Goal: Task Accomplishment & Management: Manage account settings

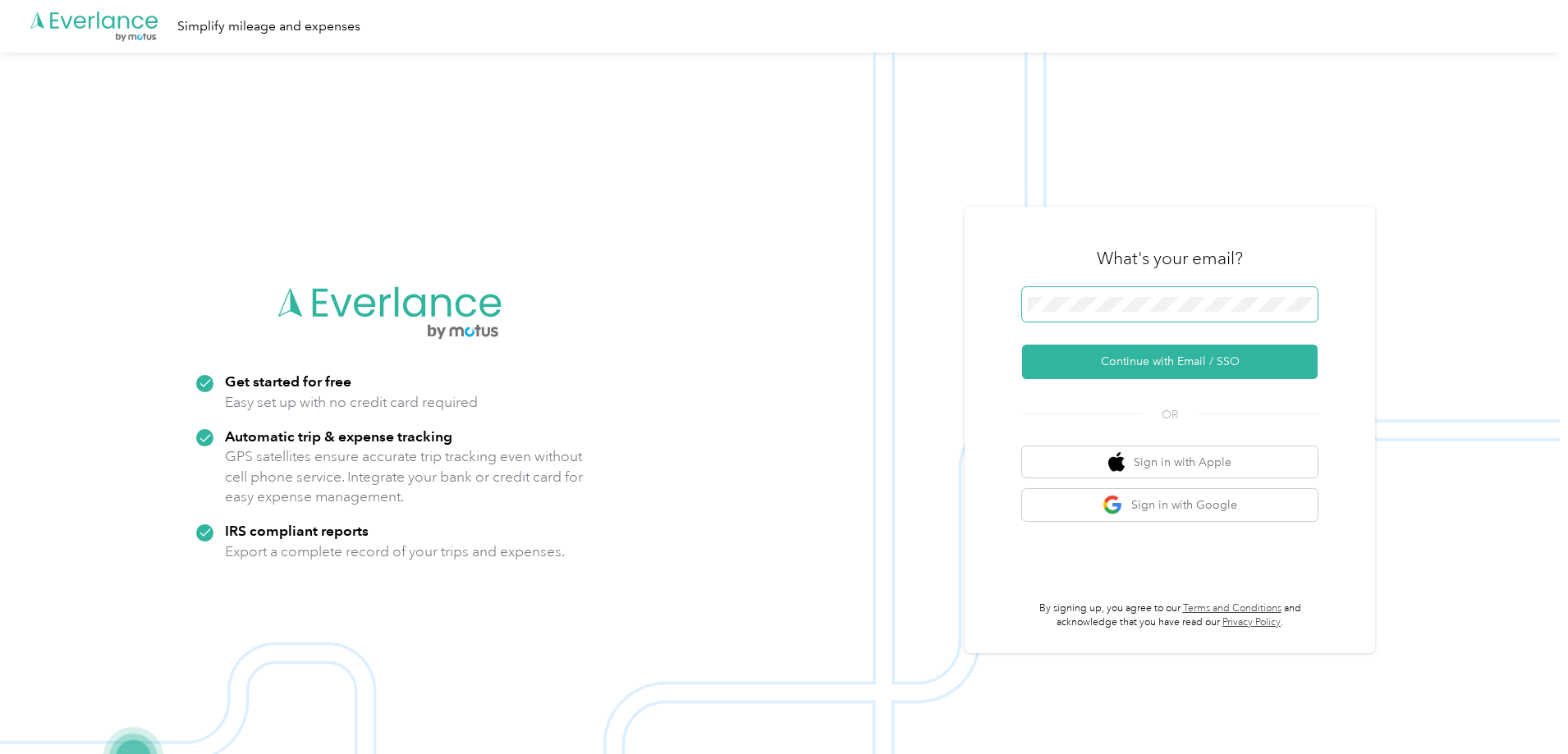
click at [1089, 295] on span at bounding box center [1170, 304] width 296 height 35
click at [1173, 357] on button "Continue with Email / SSO" at bounding box center [1170, 362] width 296 height 35
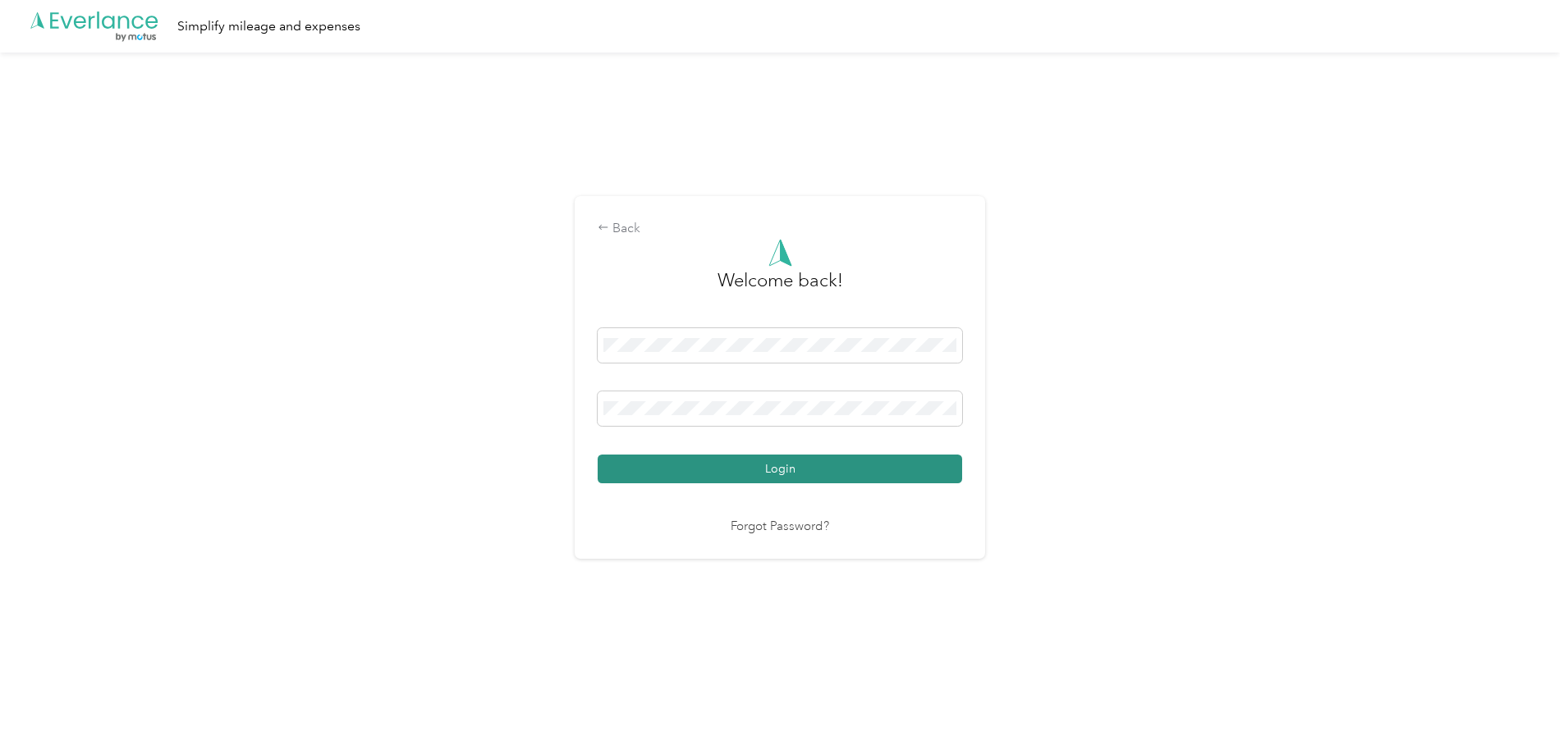
click at [817, 464] on button "Login" at bounding box center [780, 468] width 365 height 28
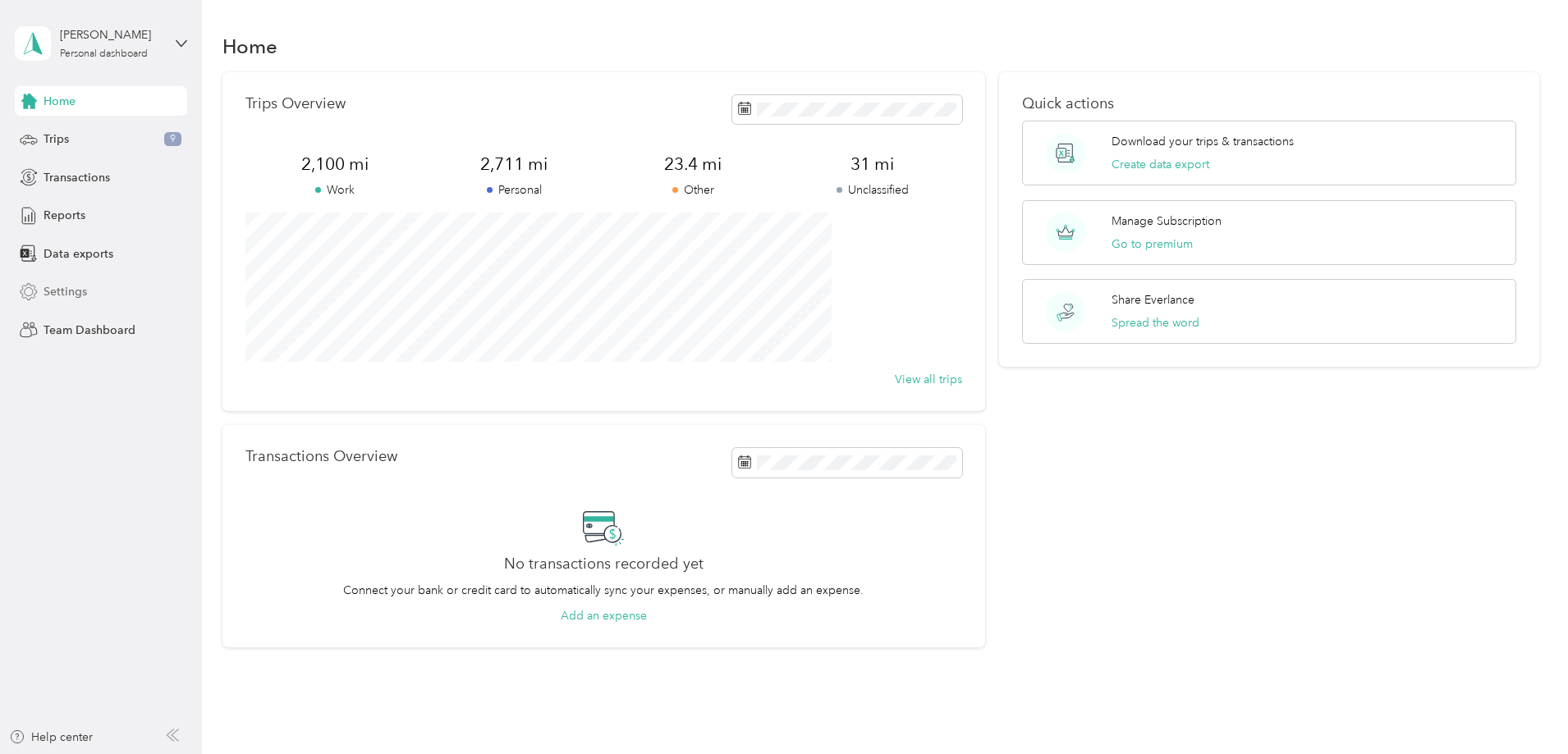
click at [73, 287] on span "Settings" at bounding box center [65, 291] width 43 height 17
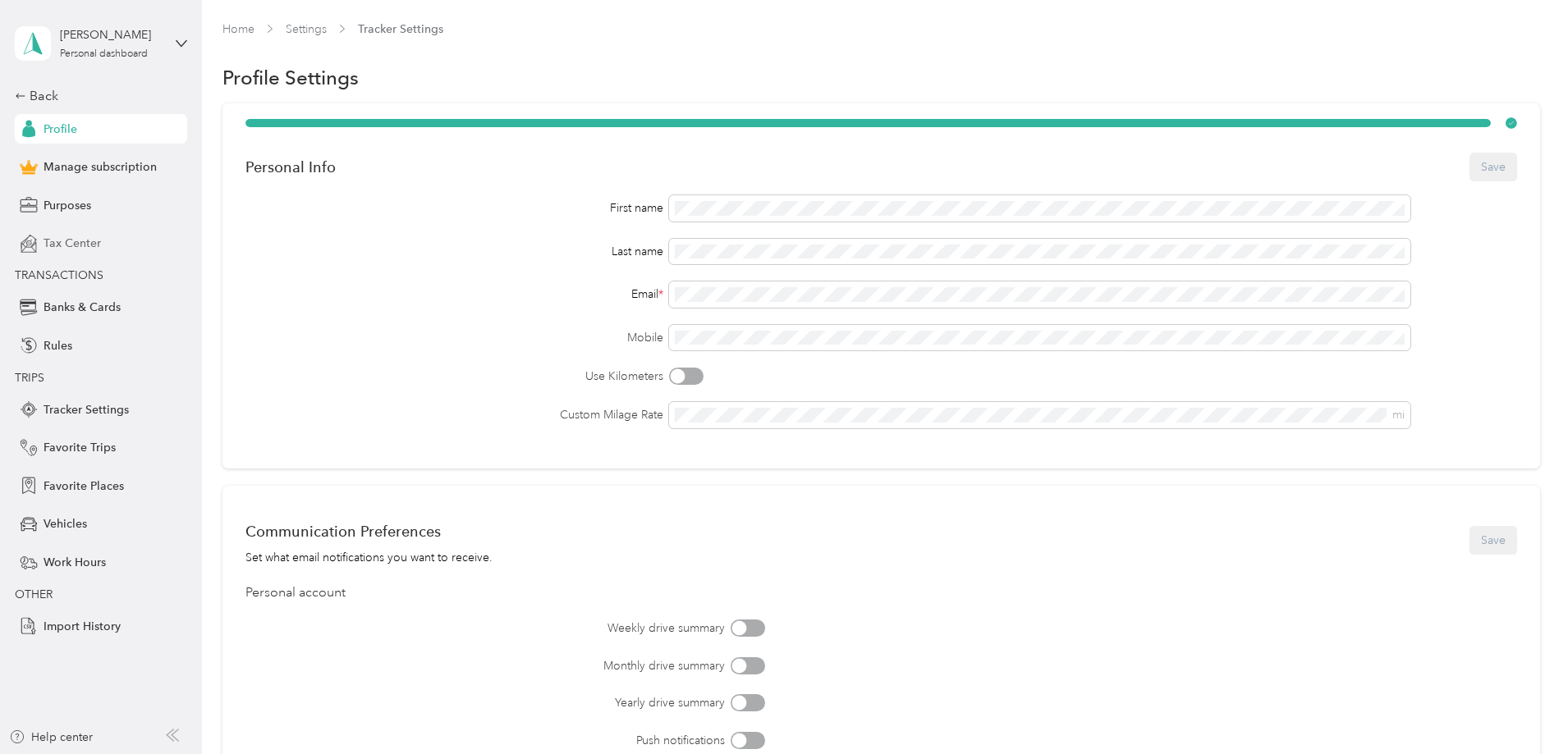
click at [67, 238] on span "Tax Center" at bounding box center [72, 243] width 58 height 17
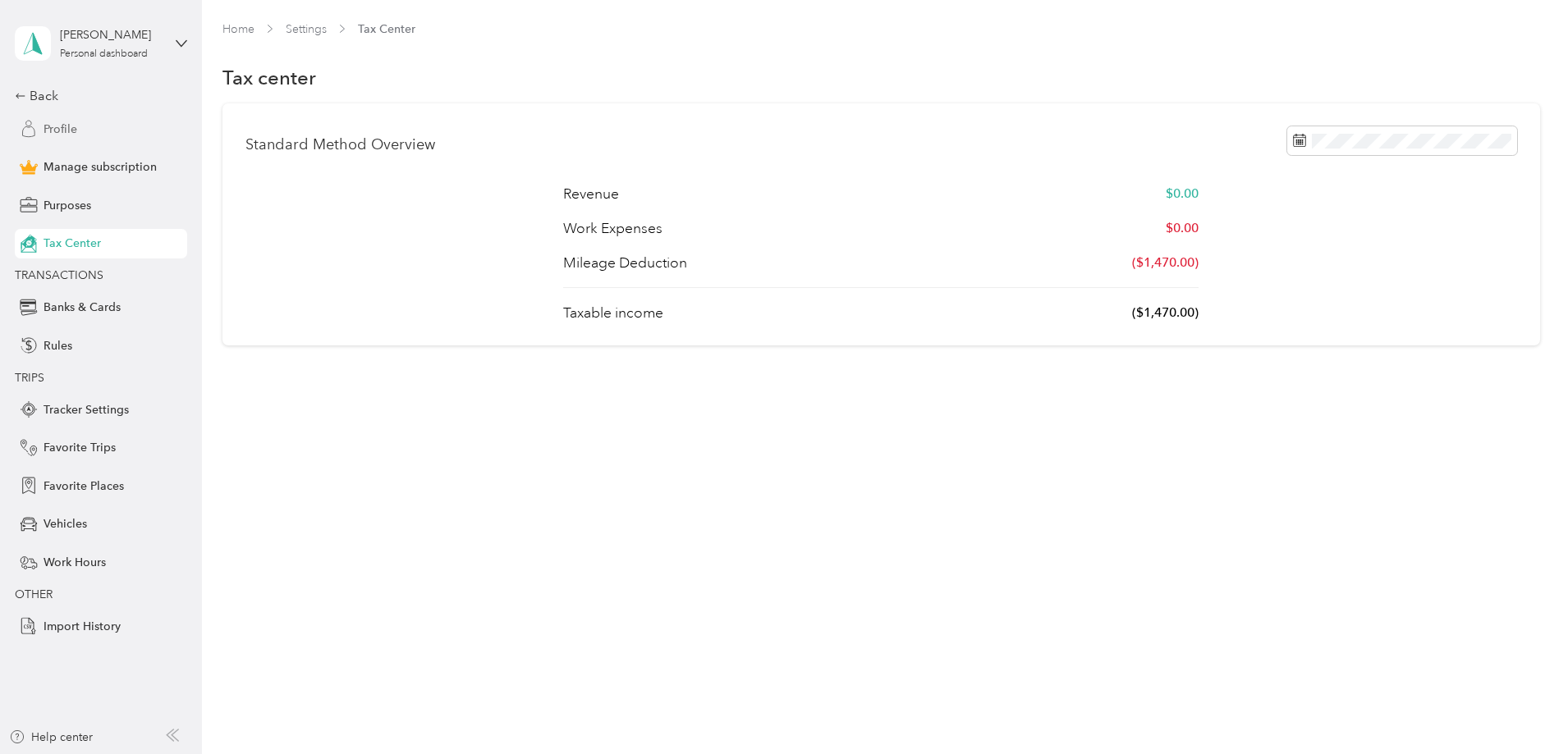
click at [62, 130] on span "Profile" at bounding box center [60, 129] width 34 height 17
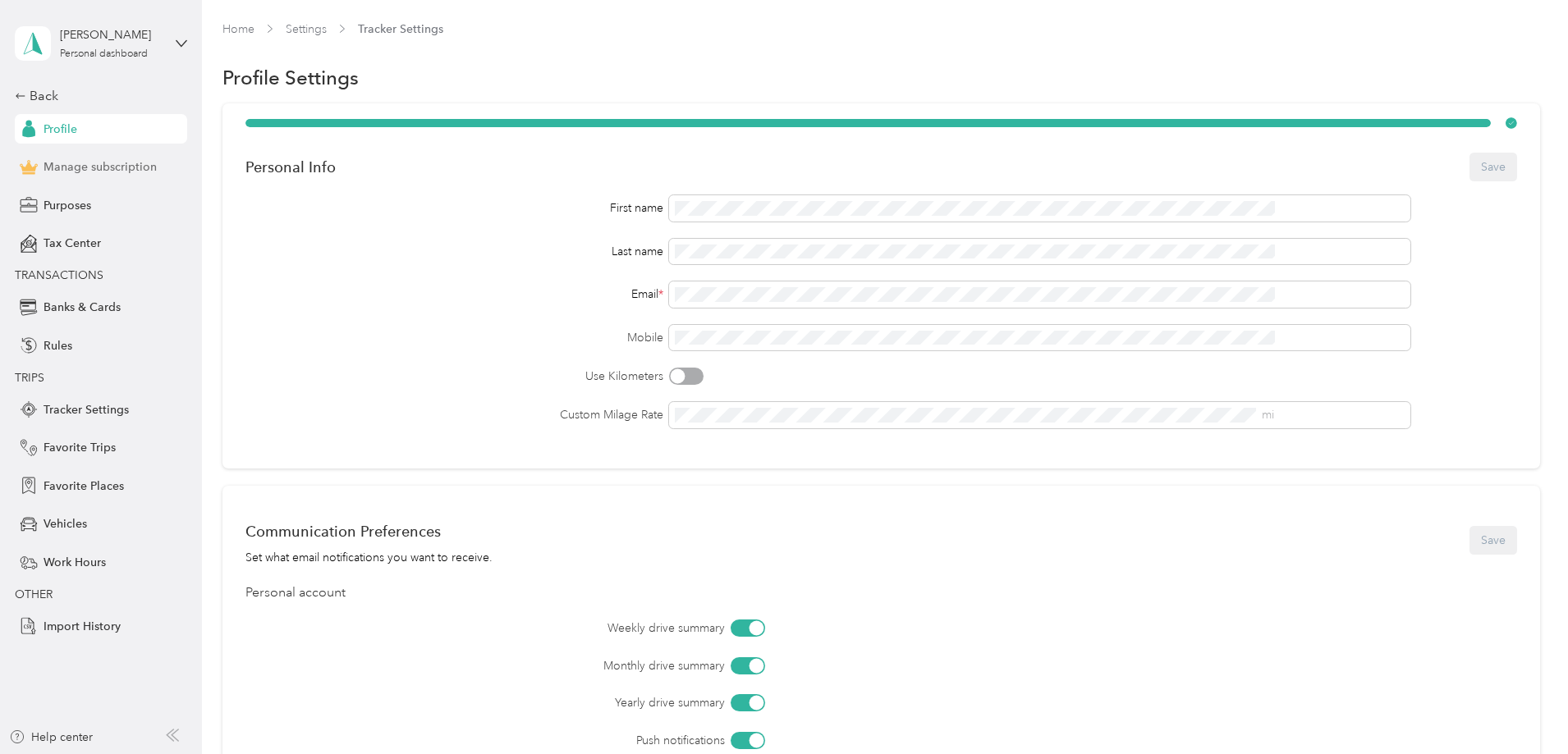
click at [109, 164] on span "Manage subscription" at bounding box center [100, 167] width 113 height 17
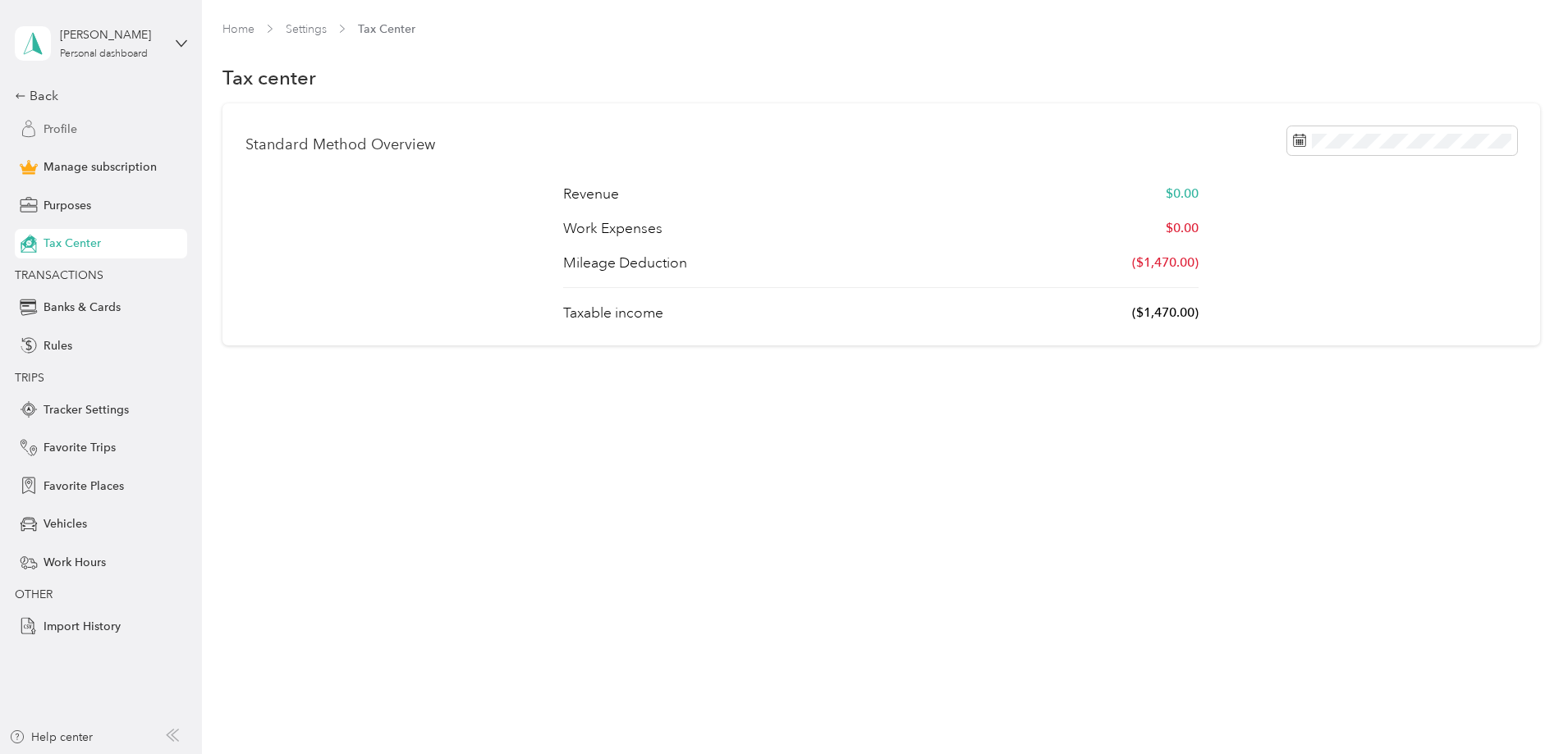
click at [63, 122] on span "Profile" at bounding box center [60, 129] width 34 height 17
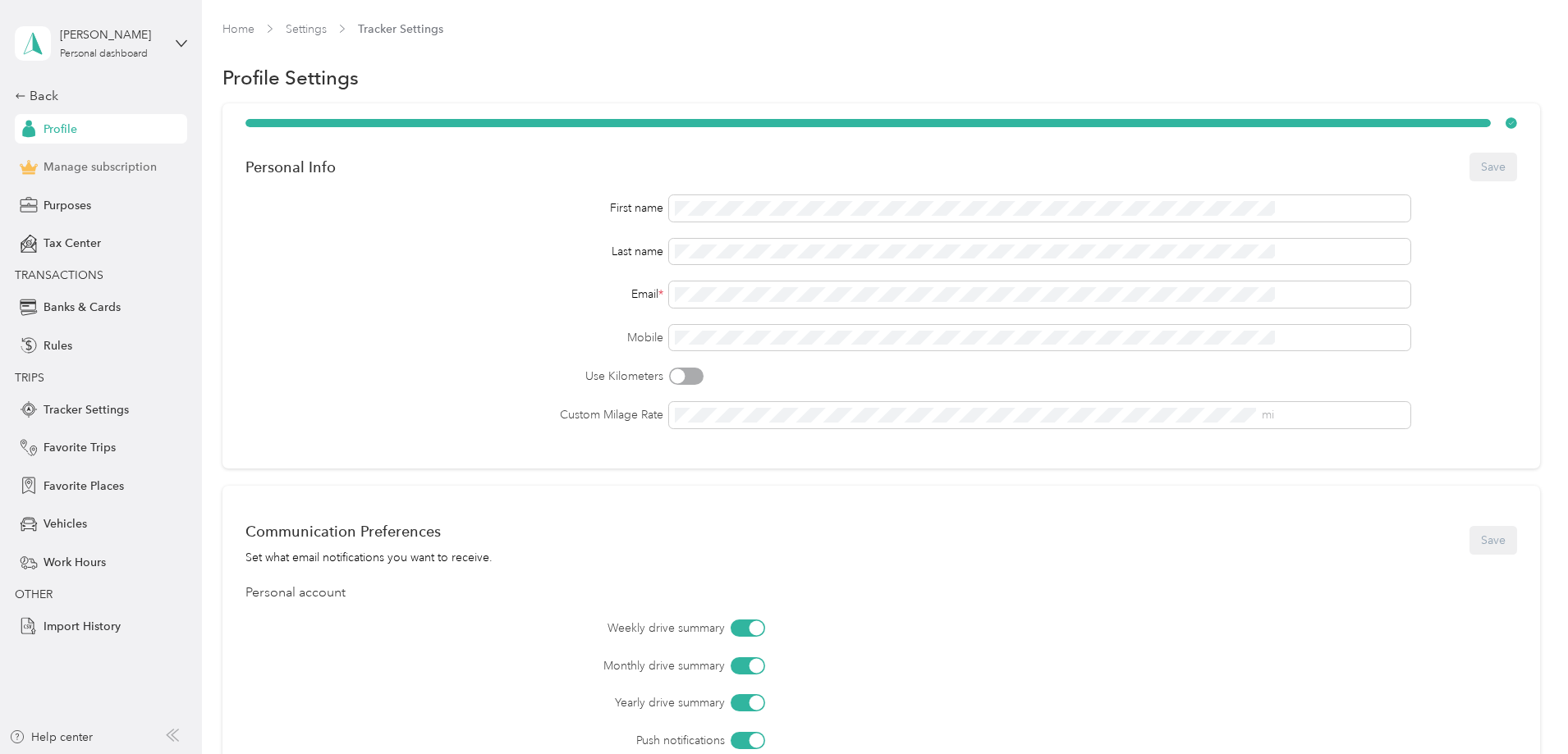
click at [87, 165] on span "Manage subscription" at bounding box center [100, 167] width 113 height 17
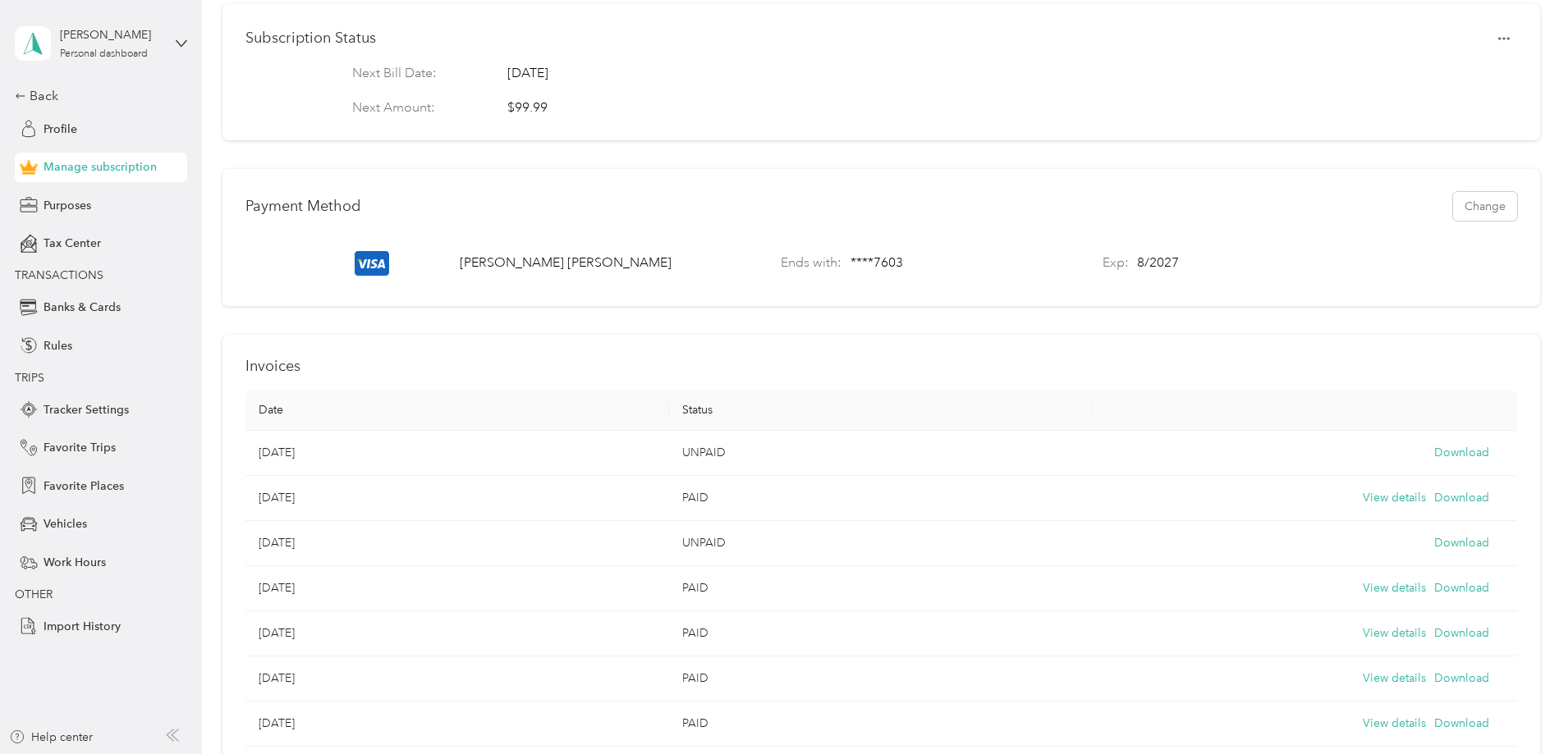
scroll to position [493, 0]
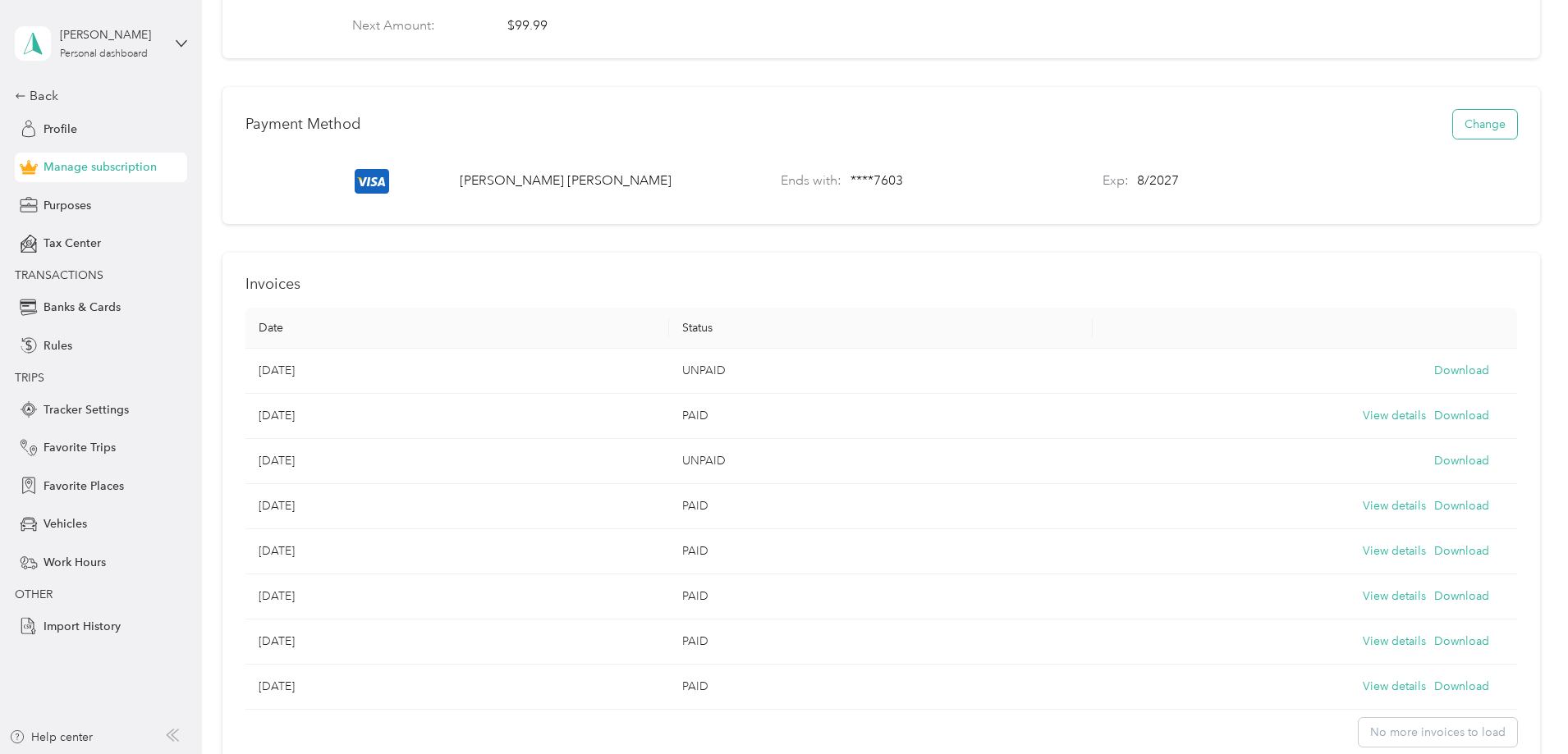
click at [1453, 136] on button "Change" at bounding box center [1485, 124] width 64 height 28
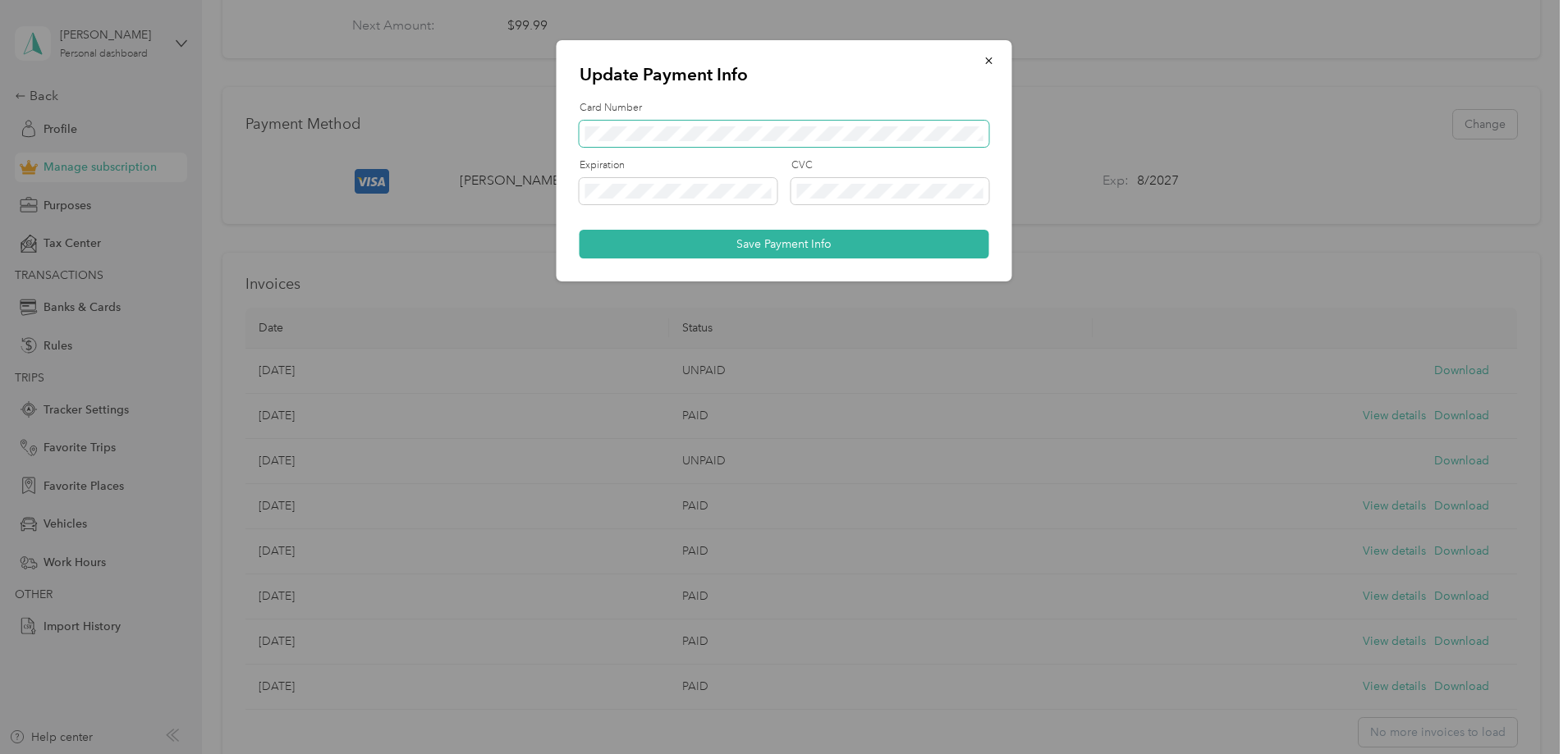
click at [580, 230] on button "Save Payment Info" at bounding box center [784, 244] width 410 height 28
click at [760, 245] on button "Save Payment Info" at bounding box center [784, 244] width 410 height 28
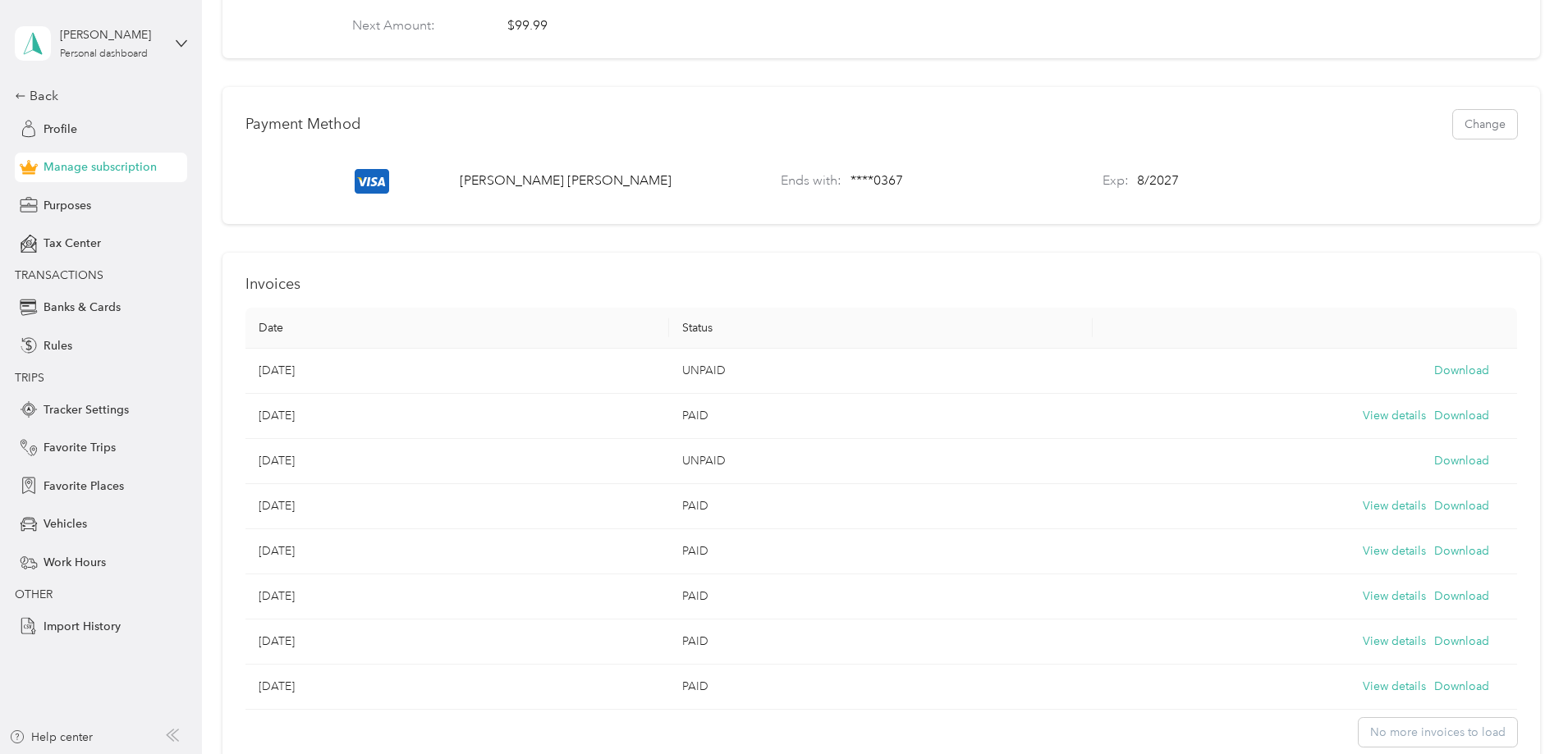
click at [271, 162] on div "Plans Update Starter $8.99 / month Starter - 7 Day trial $8.99 / month Starter …" at bounding box center [882, 175] width 1318 height 1191
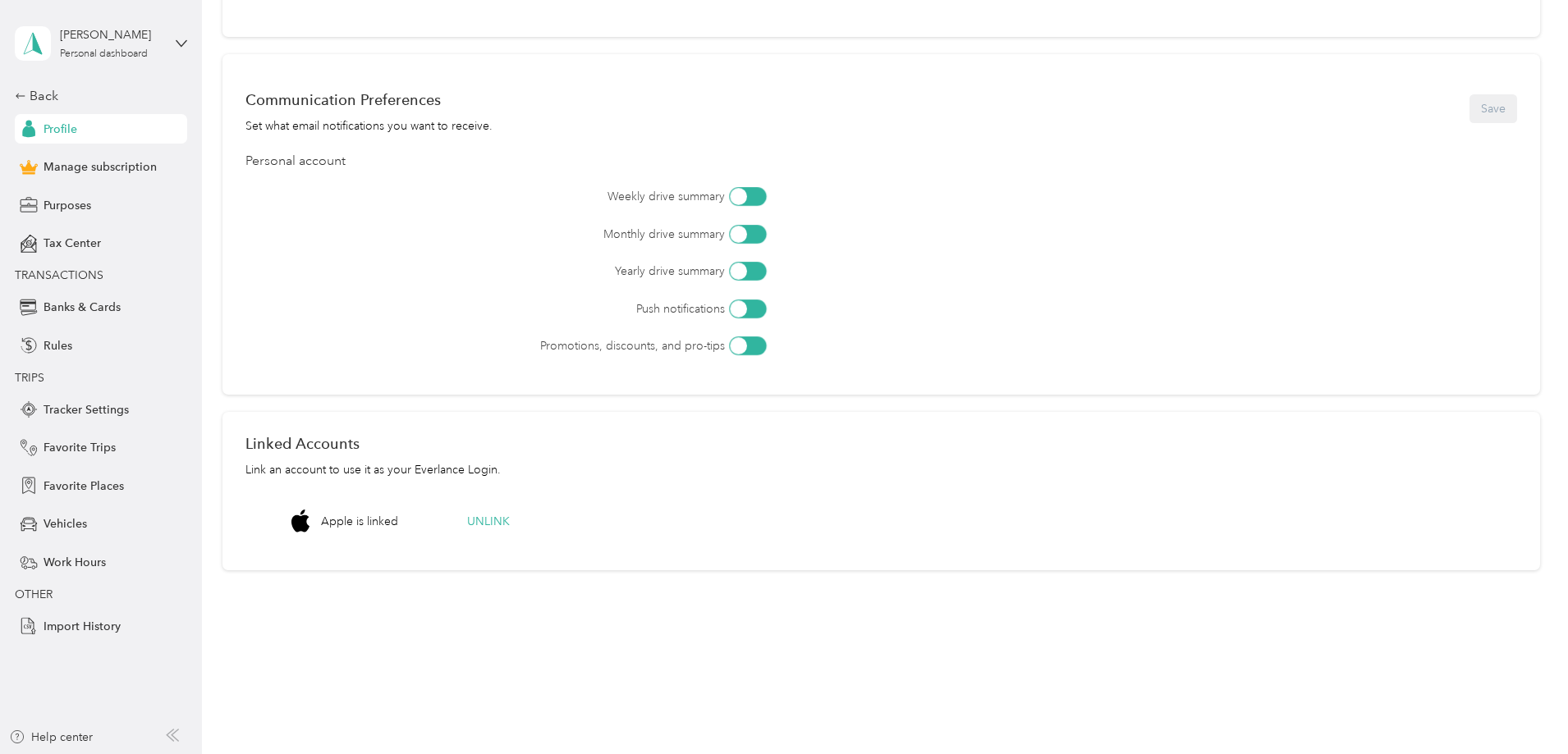
scroll to position [432, 0]
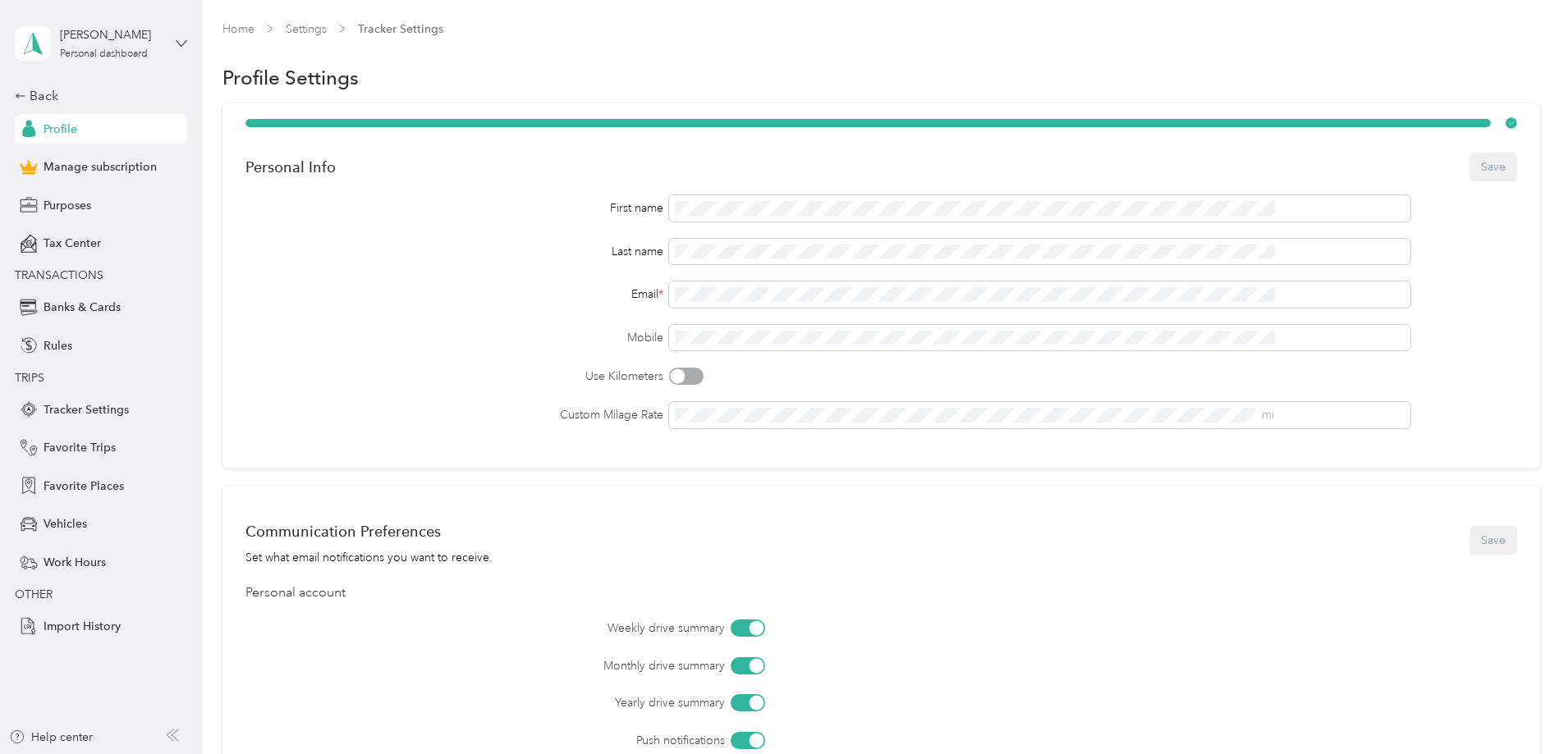
click at [179, 38] on icon at bounding box center [181, 43] width 11 height 11
click at [143, 254] on div "Tax Center" at bounding box center [101, 243] width 173 height 29
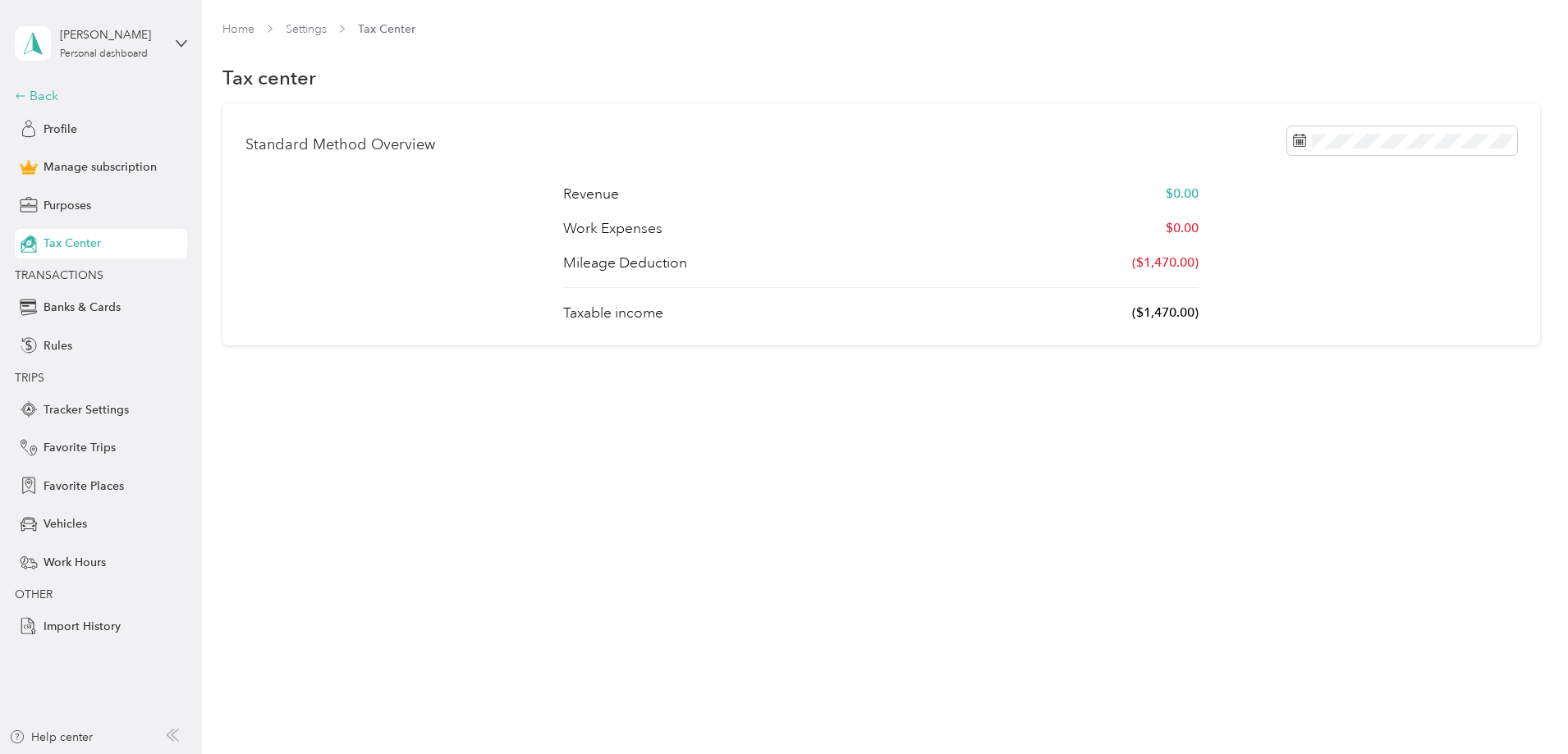
click at [42, 98] on div "Back" at bounding box center [97, 95] width 164 height 20
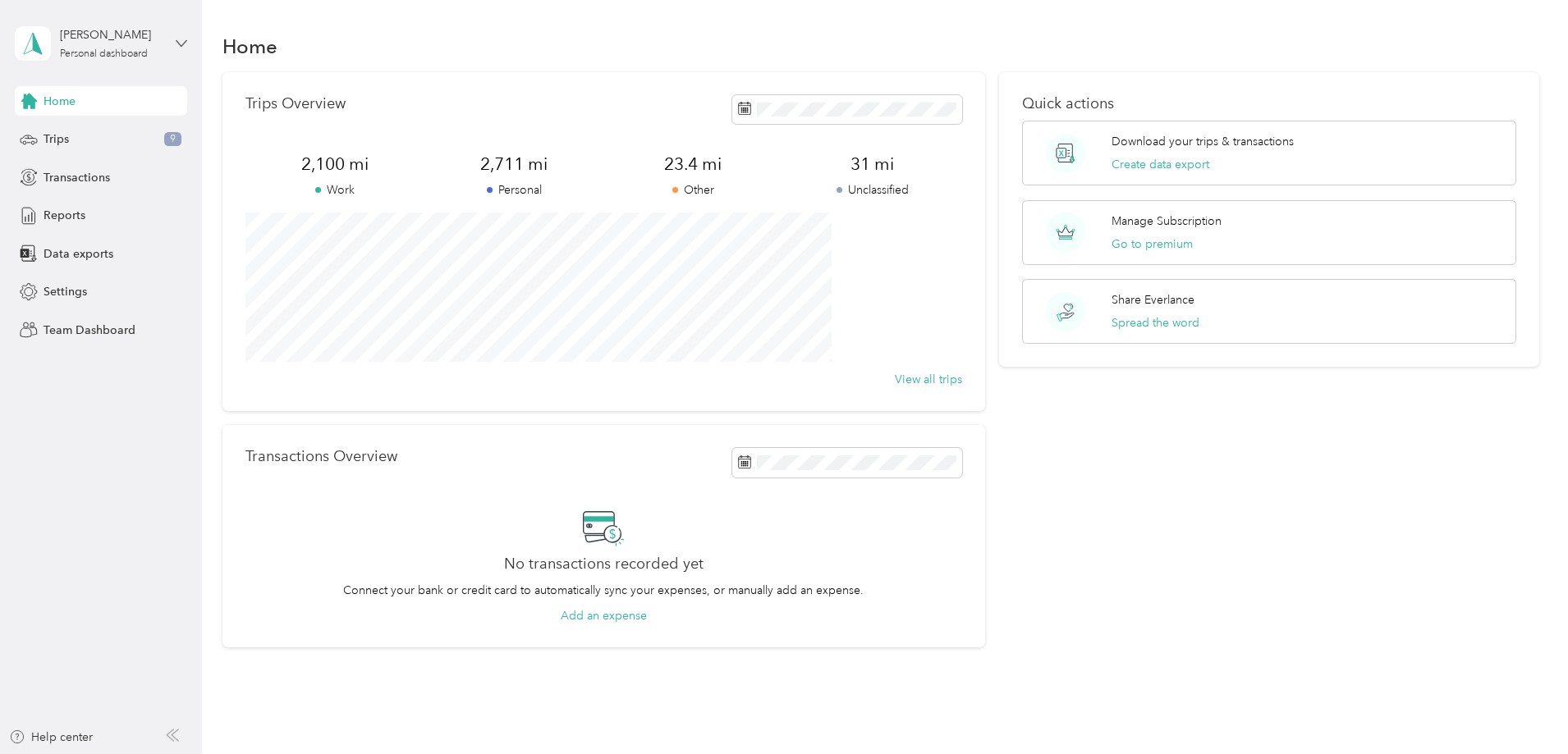
click at [179, 42] on icon at bounding box center [181, 43] width 9 height 6
click at [158, 216] on div "Reports" at bounding box center [101, 215] width 173 height 29
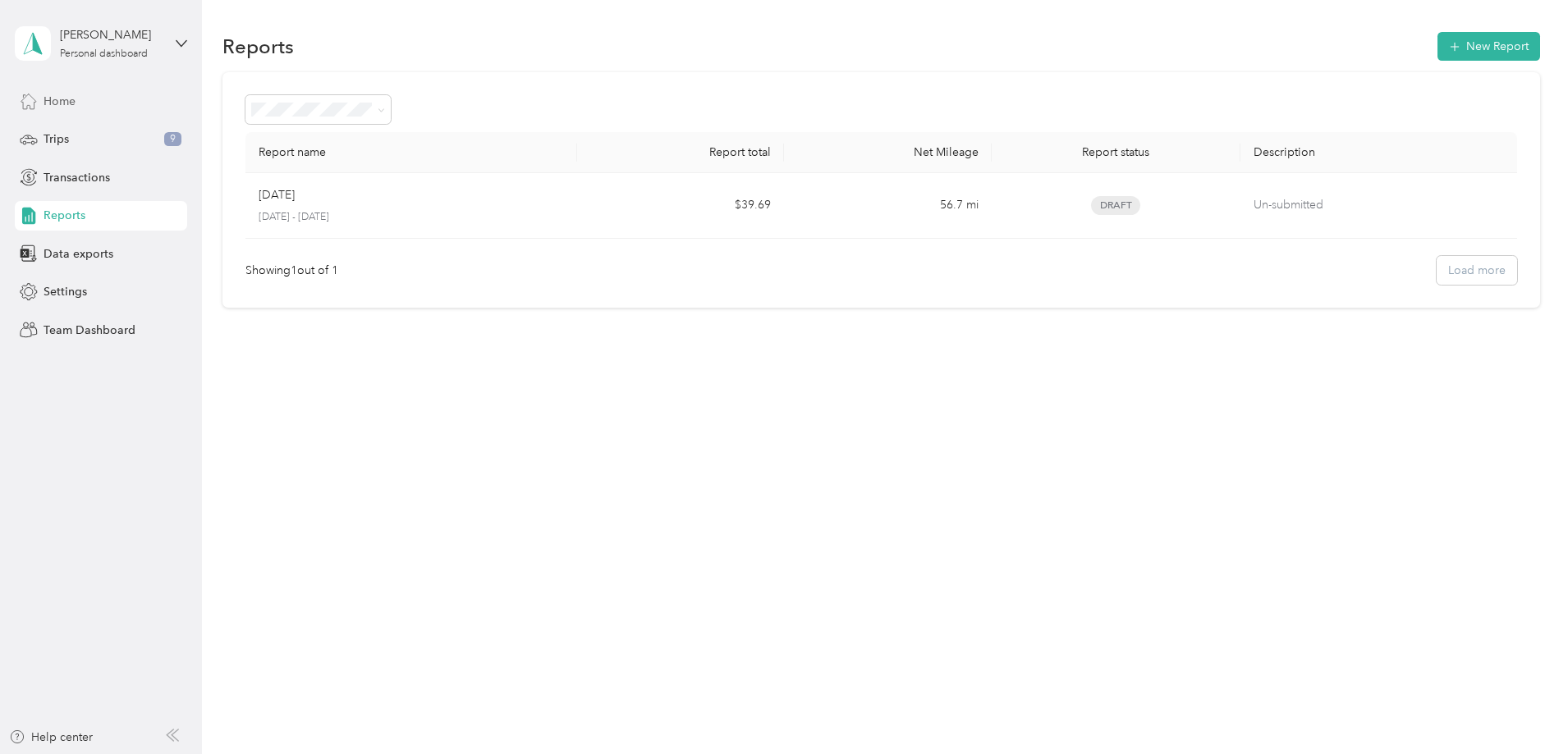
click at [66, 101] on span "Home" at bounding box center [59, 101] width 32 height 17
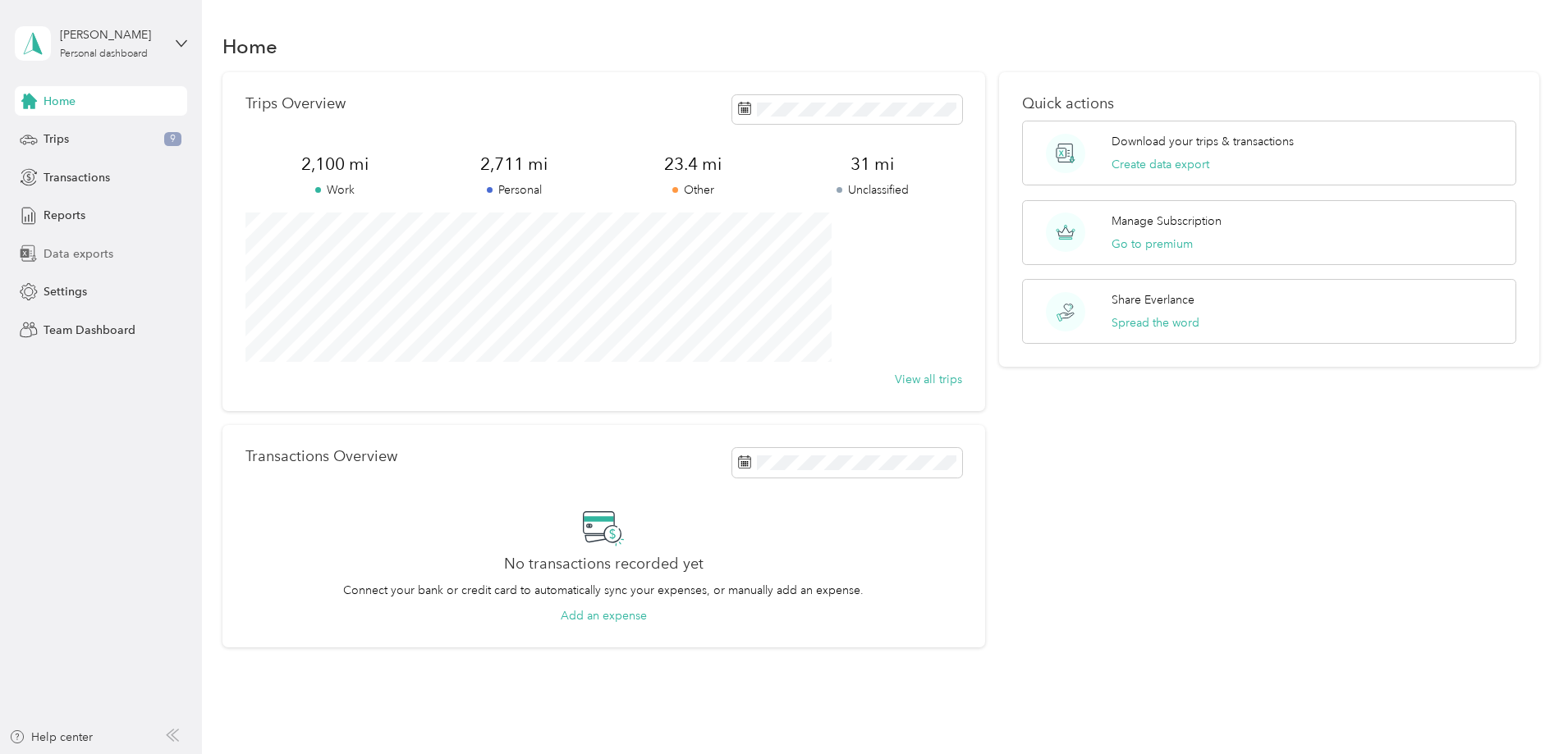
click at [98, 255] on span "Data exports" at bounding box center [78, 254] width 70 height 17
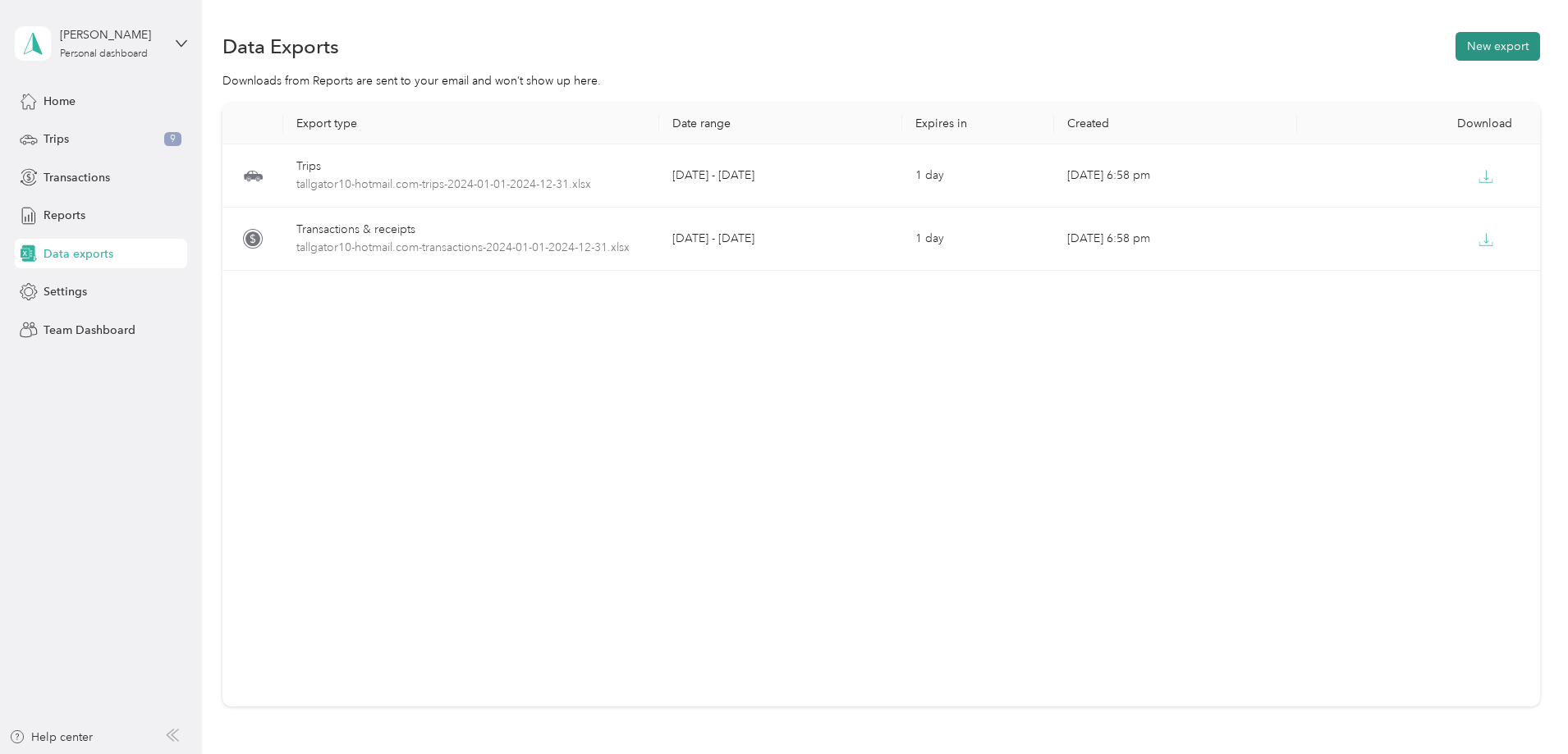
click at [1456, 39] on button "New export" at bounding box center [1498, 46] width 85 height 28
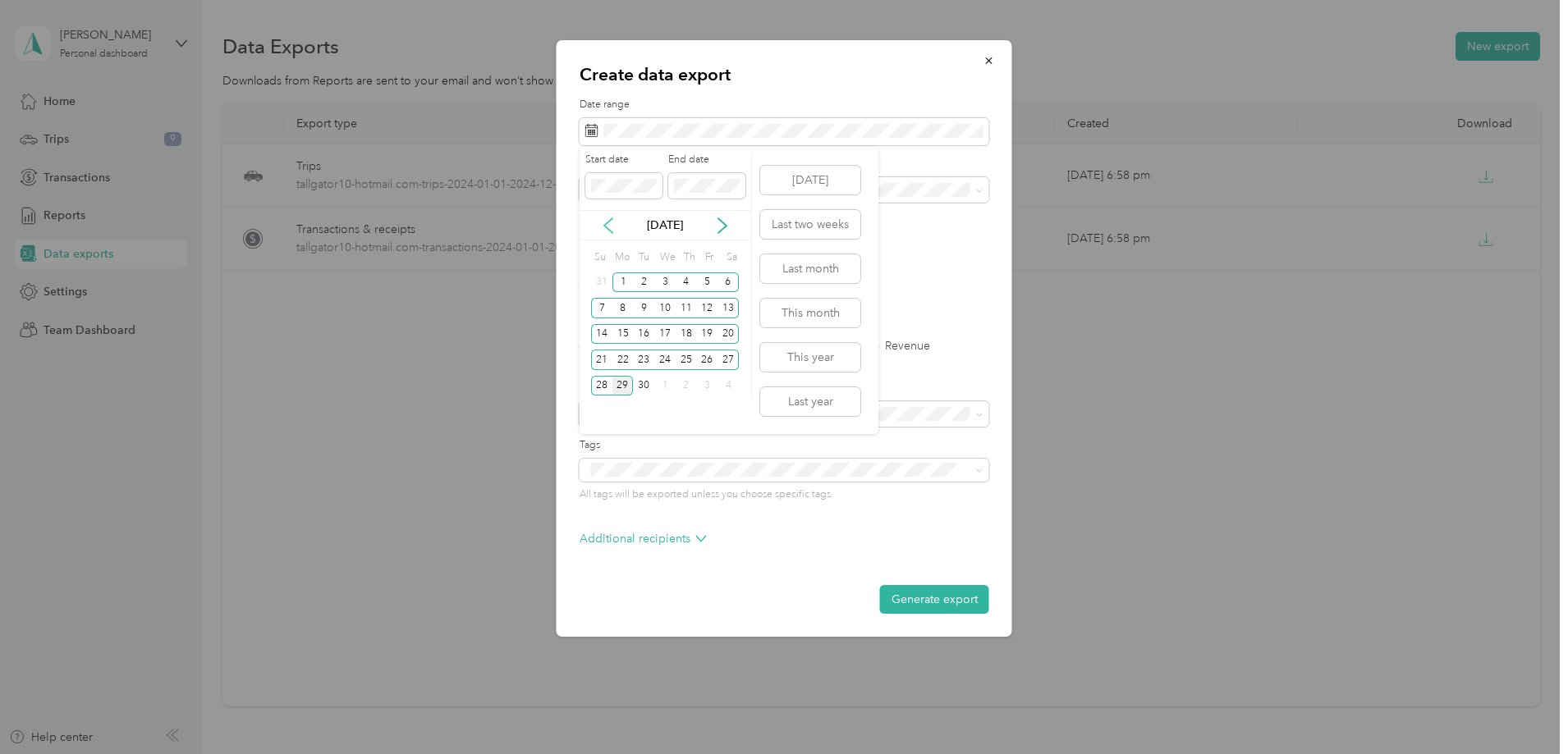
click at [609, 227] on icon at bounding box center [608, 225] width 16 height 16
click at [598, 213] on div "[DATE]" at bounding box center [666, 225] width 172 height 30
click at [611, 225] on icon at bounding box center [608, 225] width 16 height 16
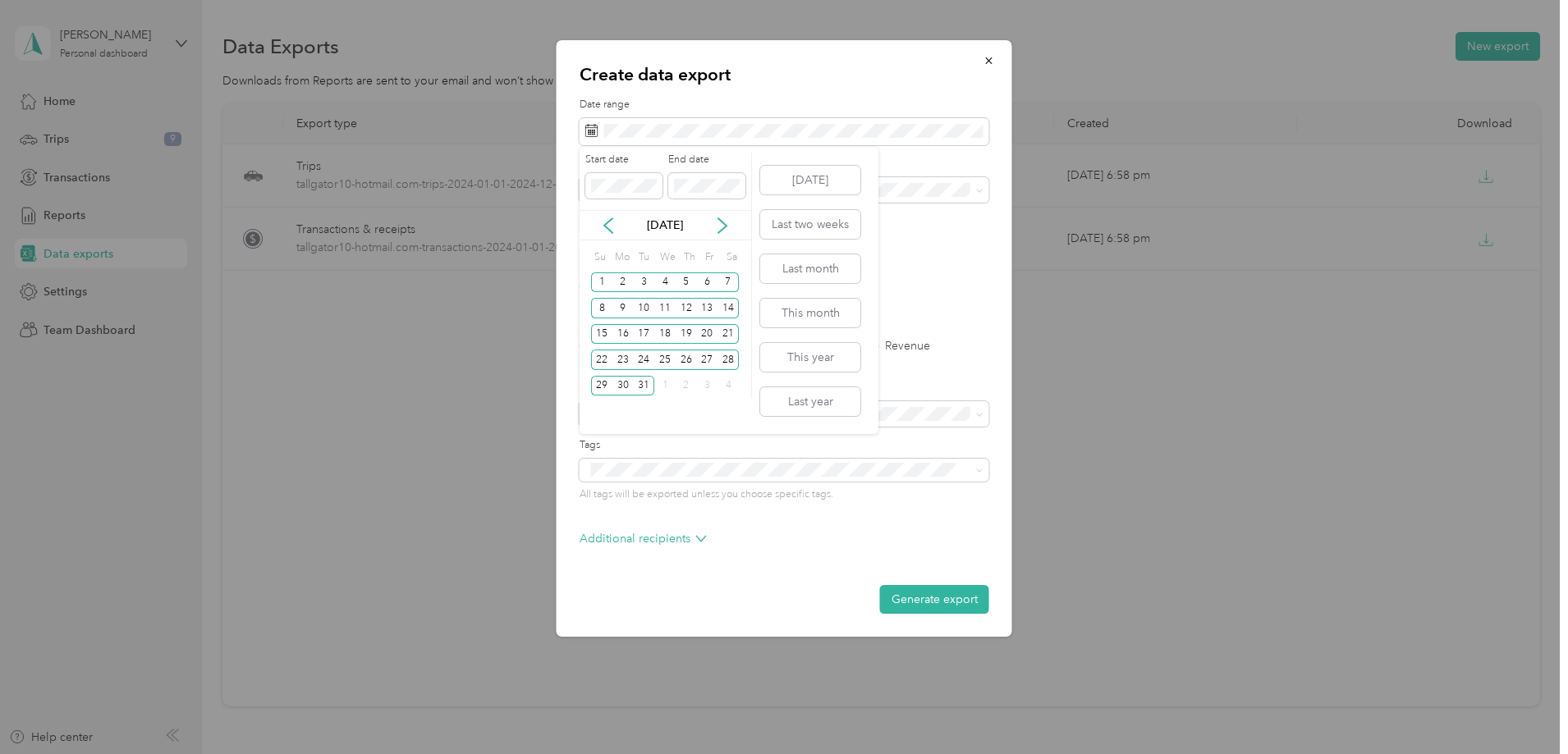
click at [738, 229] on div "[DATE]" at bounding box center [666, 225] width 172 height 17
click at [724, 247] on div "Sa" at bounding box center [731, 257] width 16 height 23
click at [656, 224] on p "[DATE]" at bounding box center [665, 225] width 69 height 17
click at [748, 240] on div "Start date End date [DATE] Su Mo Tu We Th Fr Sa 1 2 3 4 5 6 7 8 9 10 11 12 13 1…" at bounding box center [666, 275] width 173 height 246
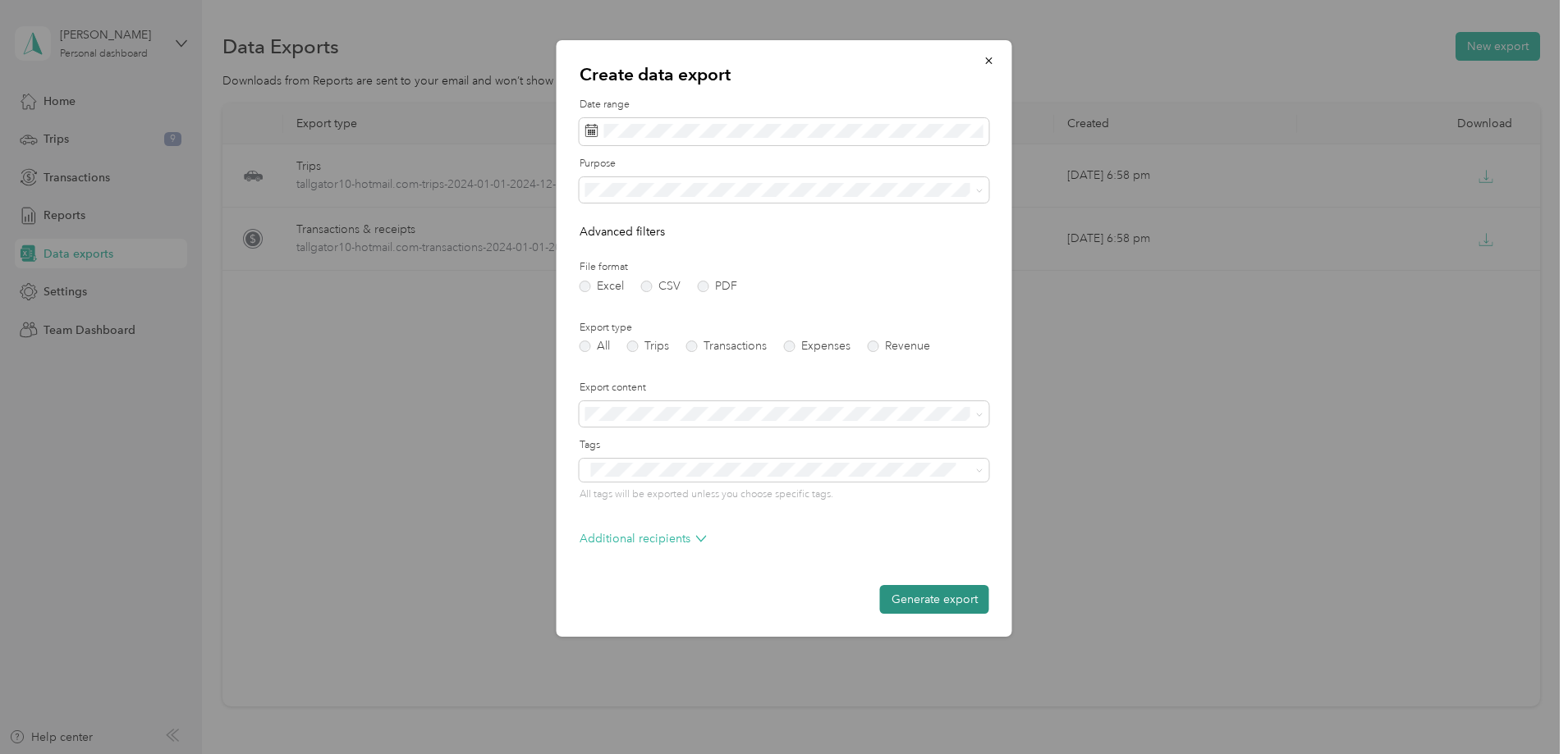
click at [923, 590] on button "Generate export" at bounding box center [935, 599] width 109 height 28
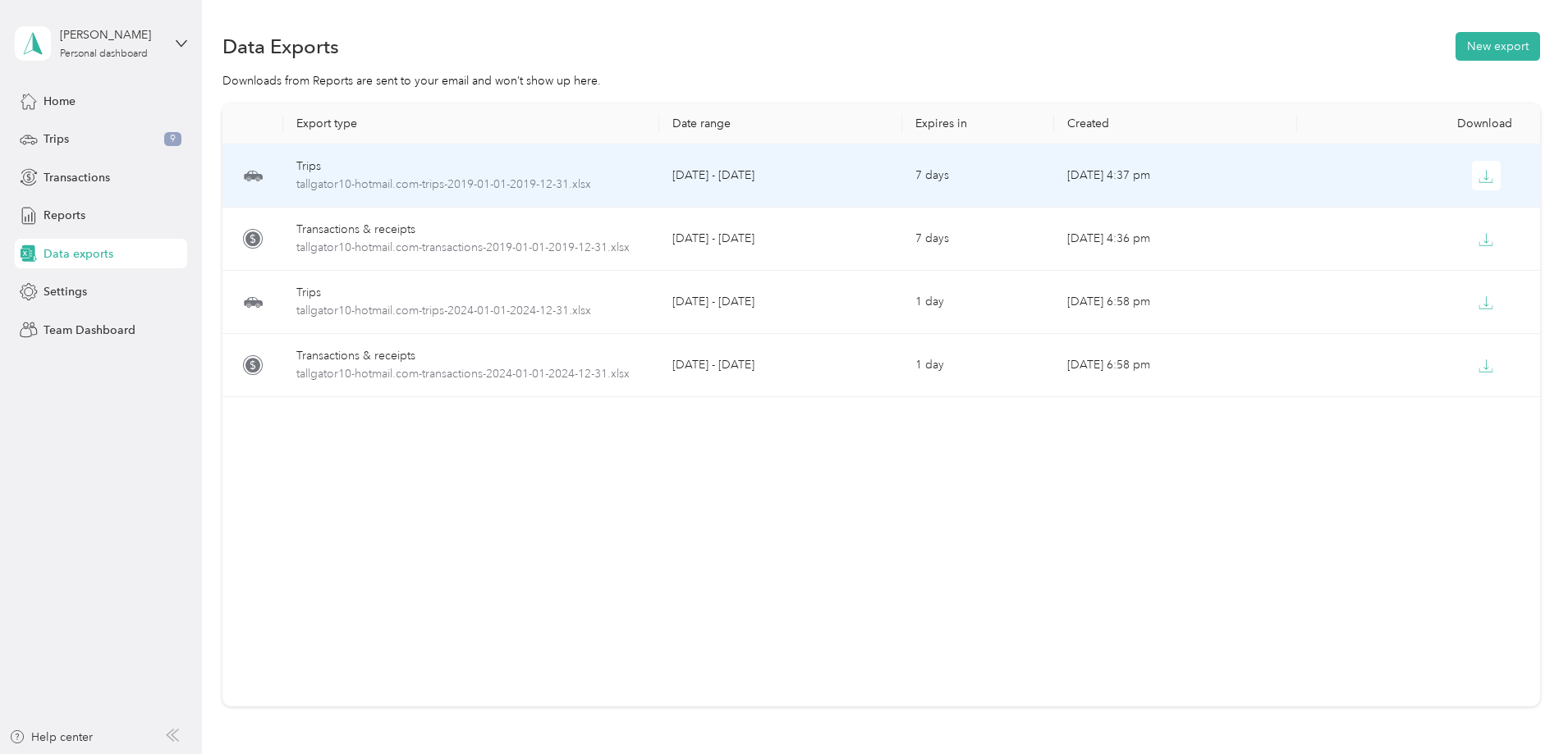
click at [419, 169] on div "Trips" at bounding box center [470, 166] width 350 height 18
click at [1478, 177] on icon "button" at bounding box center [1486, 176] width 15 height 15
click at [1478, 180] on icon "button" at bounding box center [1486, 176] width 15 height 15
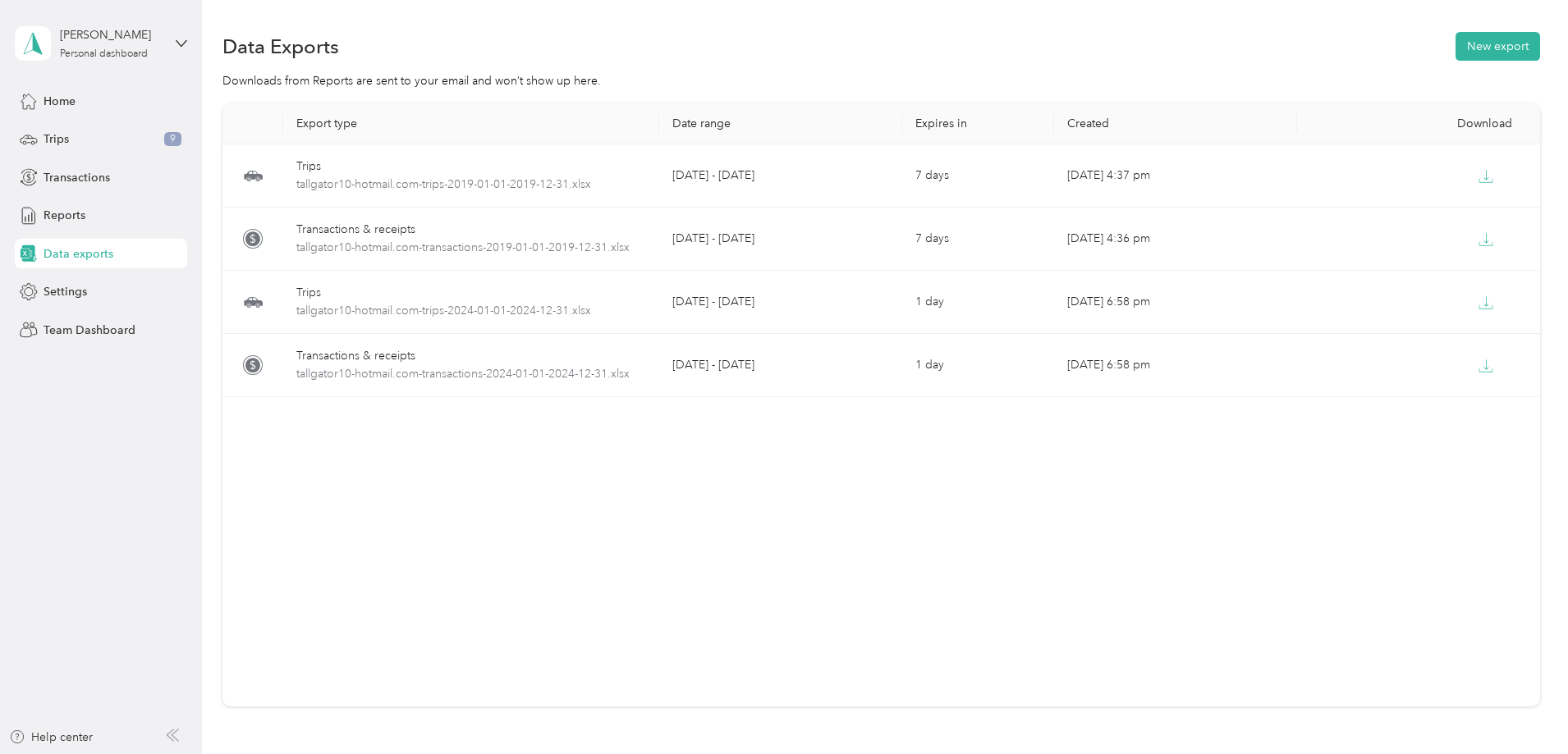
click at [1396, 122] on div "Download" at bounding box center [1419, 123] width 217 height 14
click at [1456, 39] on button "New export" at bounding box center [1498, 46] width 85 height 28
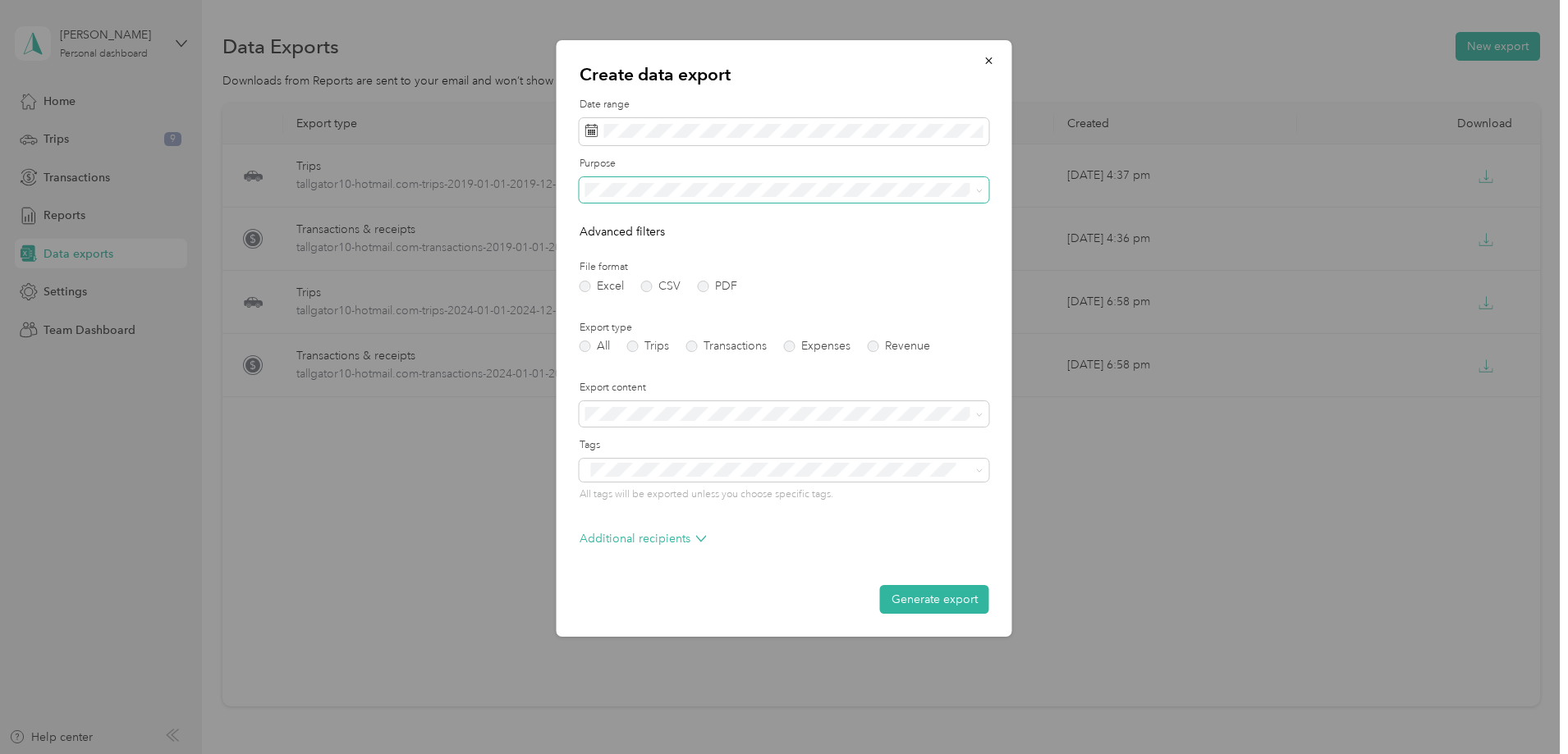
click at [977, 184] on span at bounding box center [981, 189] width 8 height 14
click at [602, 238] on div "Work" at bounding box center [784, 247] width 387 height 17
click at [748, 227] on div "[DATE]" at bounding box center [666, 225] width 172 height 17
click at [952, 603] on button "Generate export" at bounding box center [935, 599] width 109 height 28
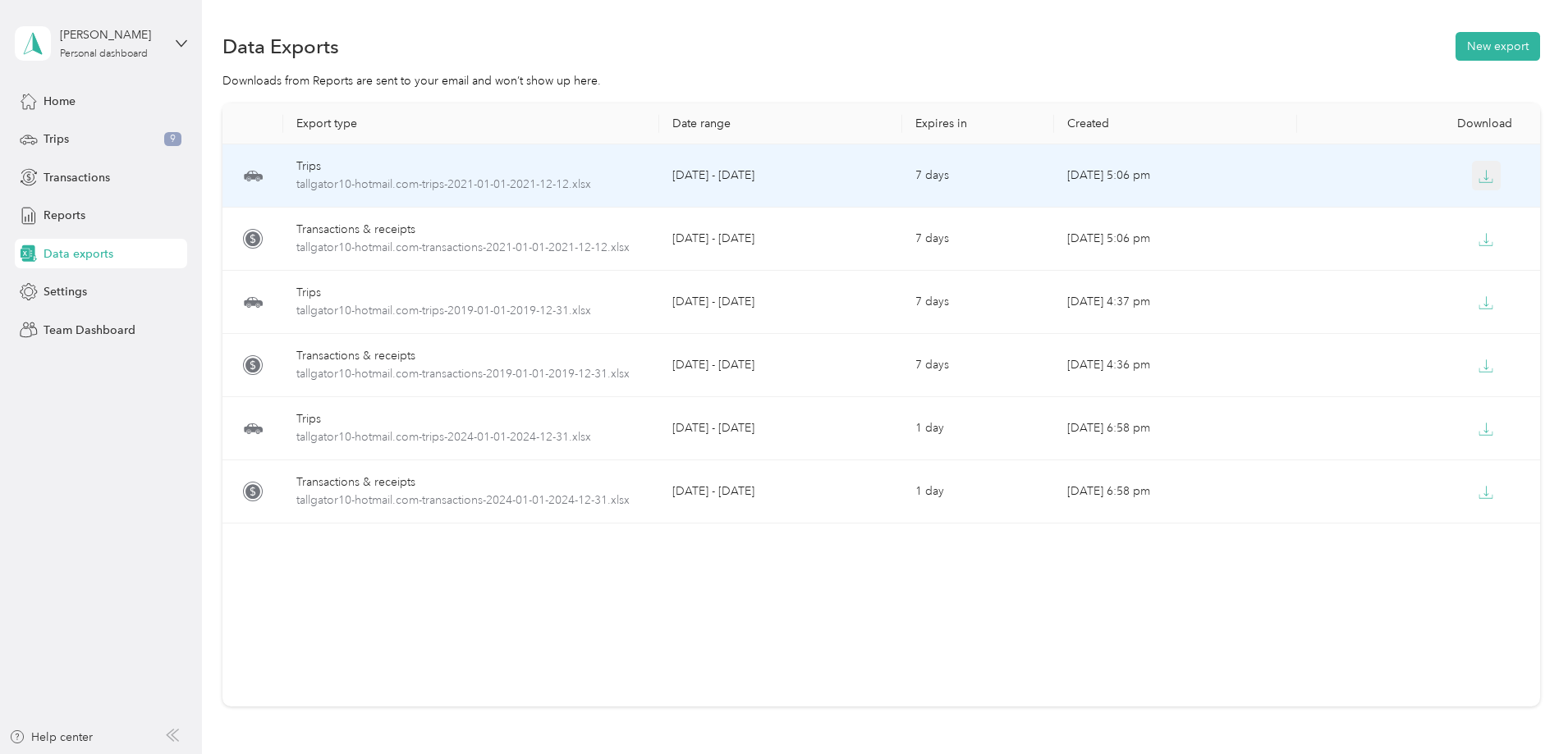
click at [1478, 181] on icon "button" at bounding box center [1486, 176] width 15 height 15
click at [1485, 179] on icon "button" at bounding box center [1487, 174] width 5 height 9
click at [1121, 176] on td "[DATE] 5:06 pm" at bounding box center [1176, 175] width 243 height 63
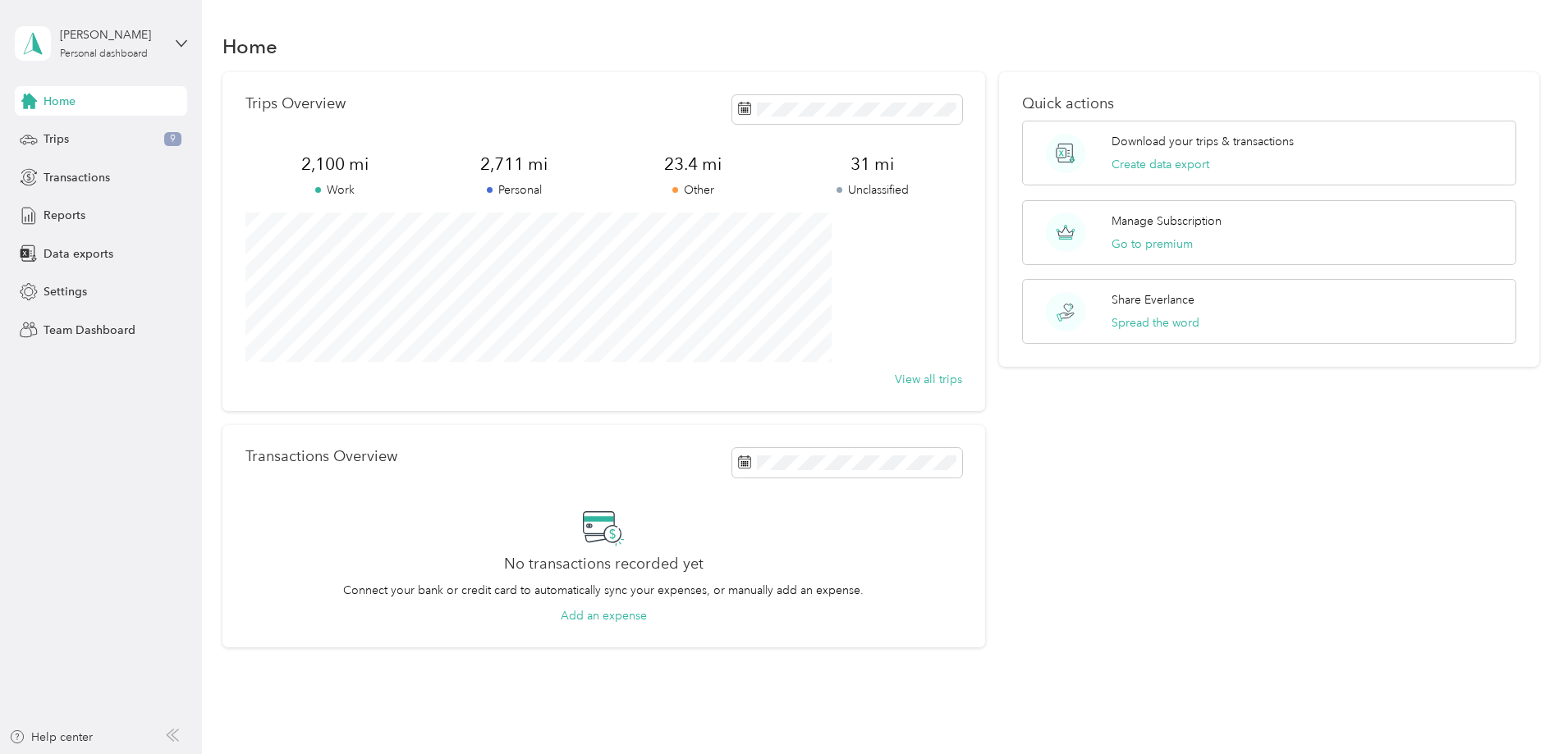
click at [124, 107] on div "Home" at bounding box center [101, 100] width 173 height 29
click at [99, 139] on div "Trips 9" at bounding box center [101, 139] width 173 height 29
